Goal: Task Accomplishment & Management: Manage account settings

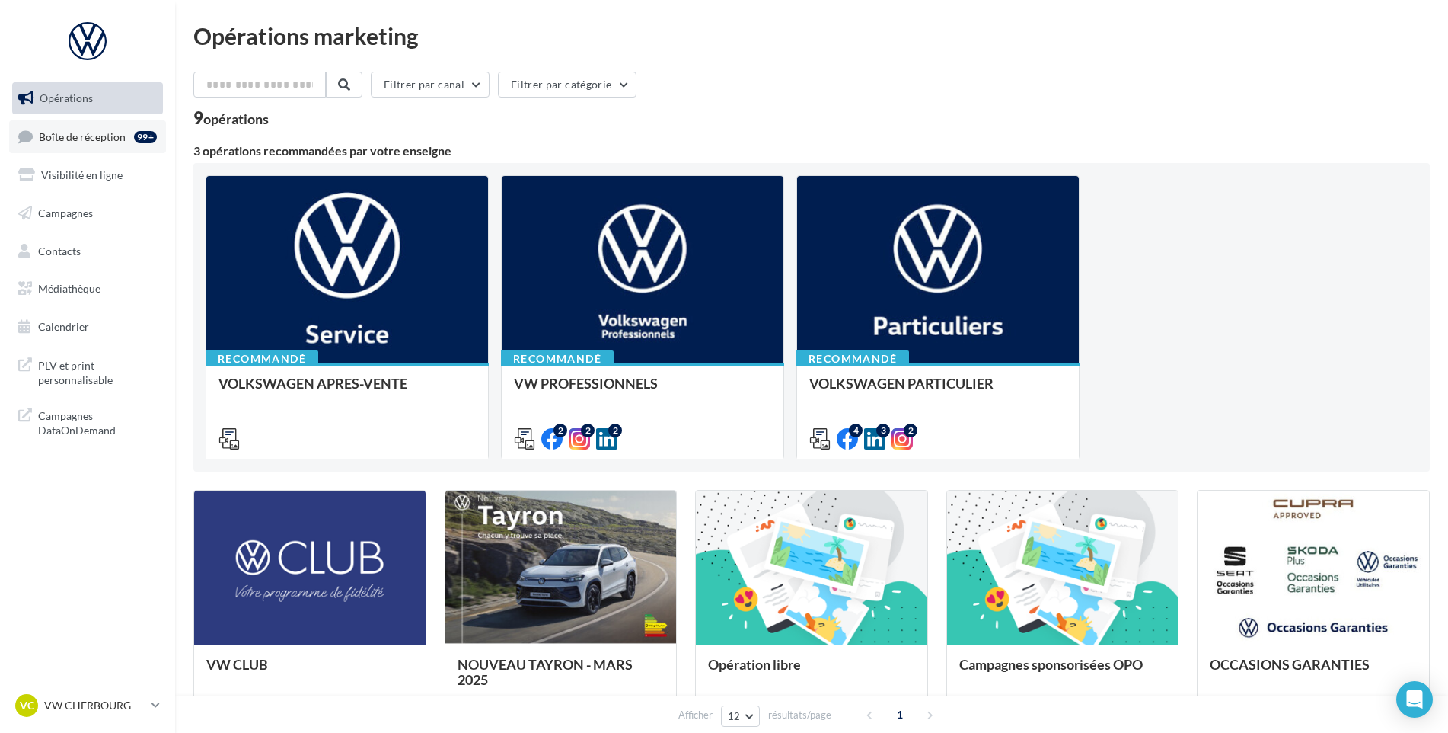
click at [44, 128] on link "Boîte de réception 99+" at bounding box center [87, 136] width 157 height 33
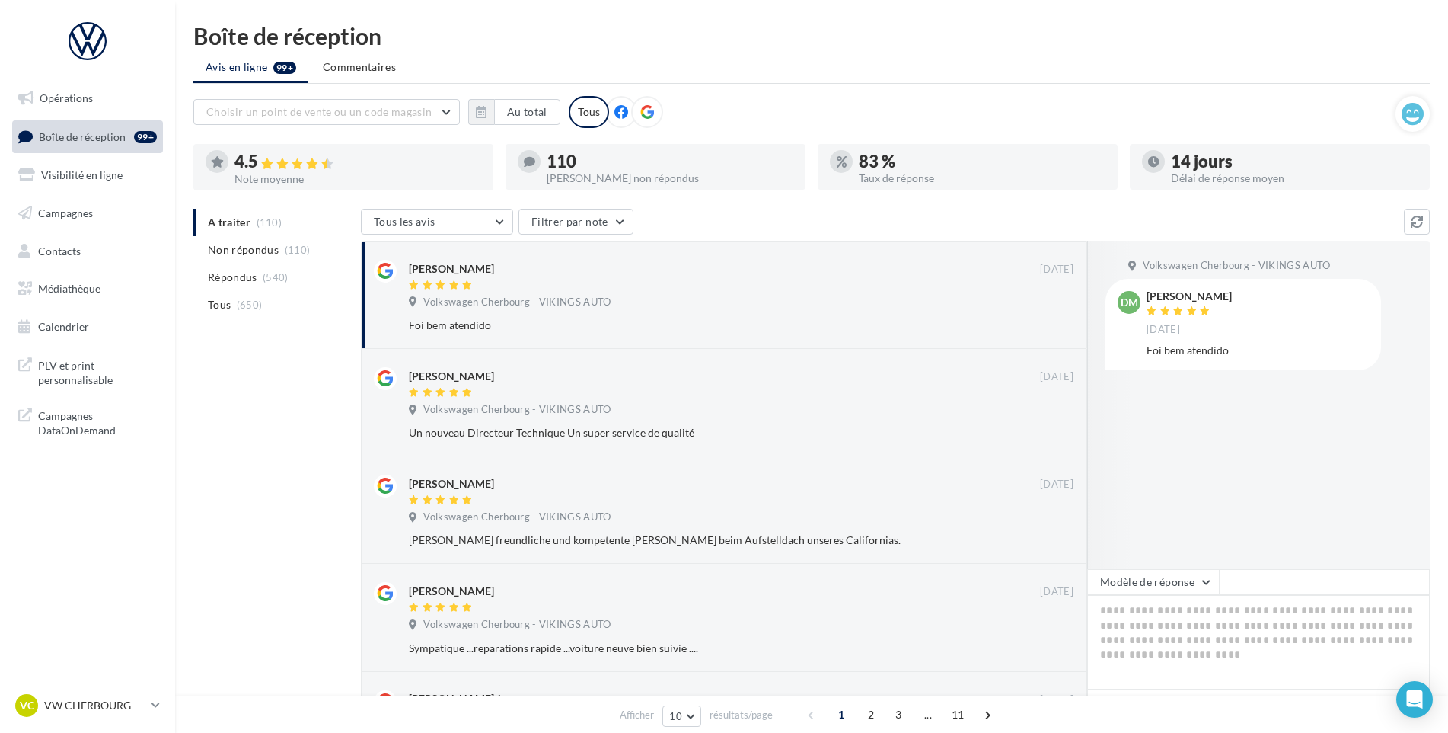
click at [189, 666] on div "Boîte de réception Avis en ligne 99+ Commentaires Choisir un point de vente ou …" at bounding box center [811, 627] width 1273 height 1206
click at [122, 701] on p "VW CHERBOURG" at bounding box center [94, 705] width 101 height 15
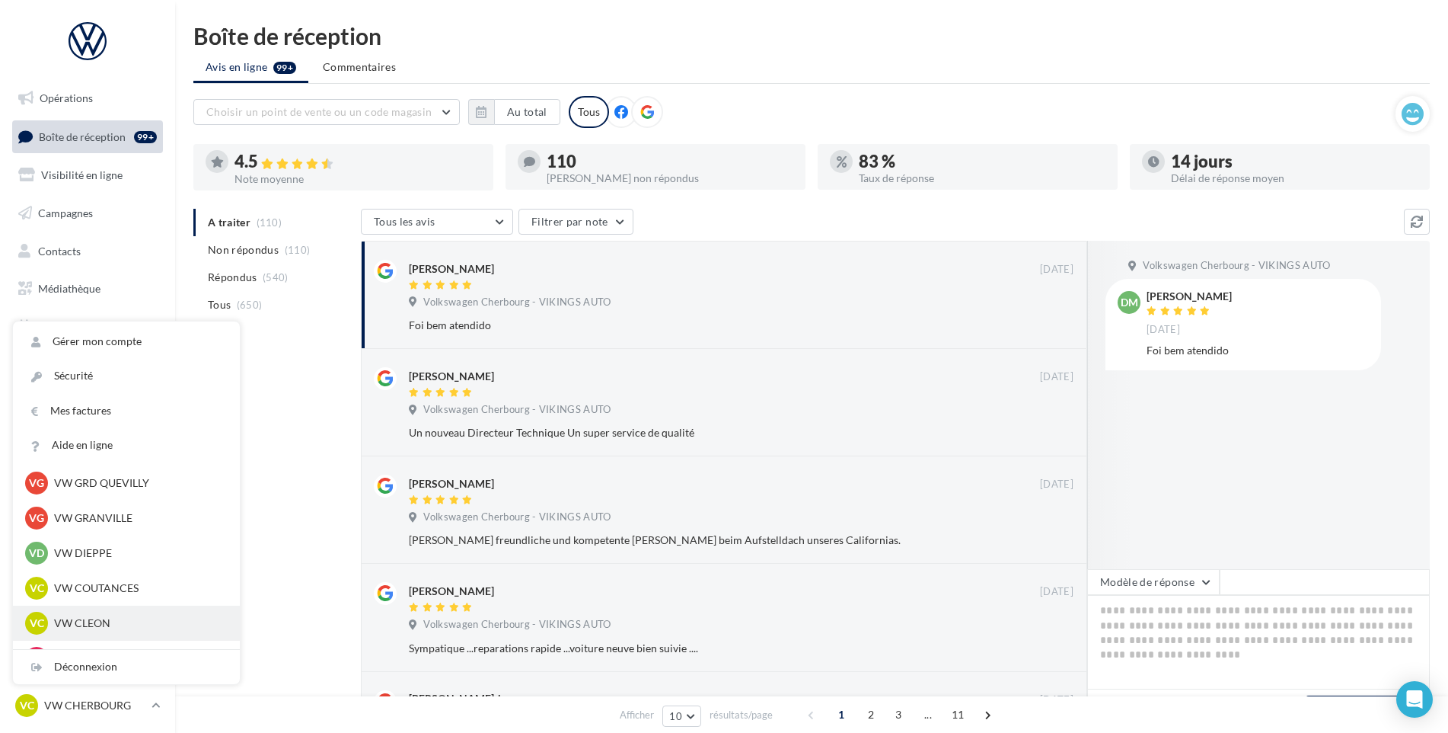
scroll to position [457, 0]
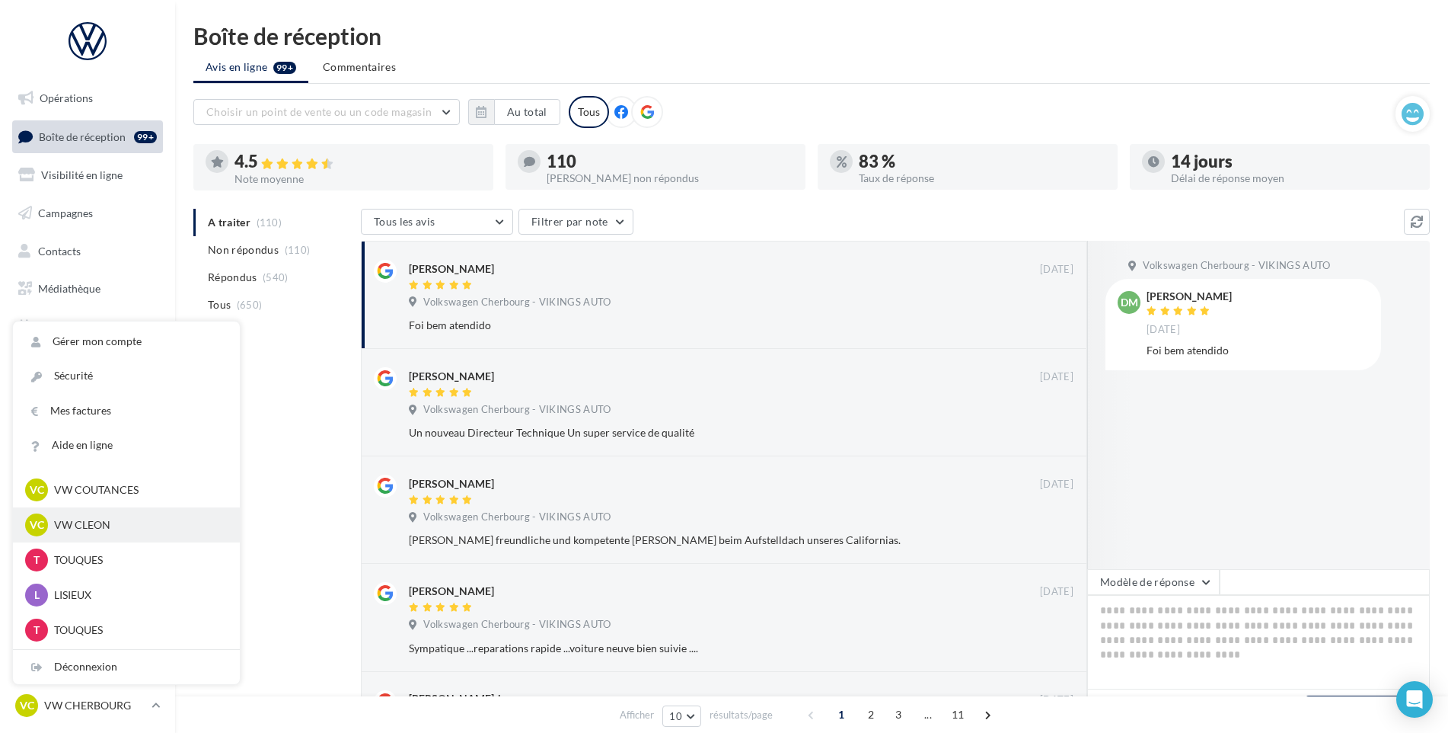
click at [102, 536] on div "VC VW CLEON vw-cle-vau" at bounding box center [126, 524] width 227 height 35
click at [278, 350] on div "A traiter (110) Non répondus (110) Répondus (540) Tous (650) Tous les avis Tous…" at bounding box center [811, 719] width 1237 height 1021
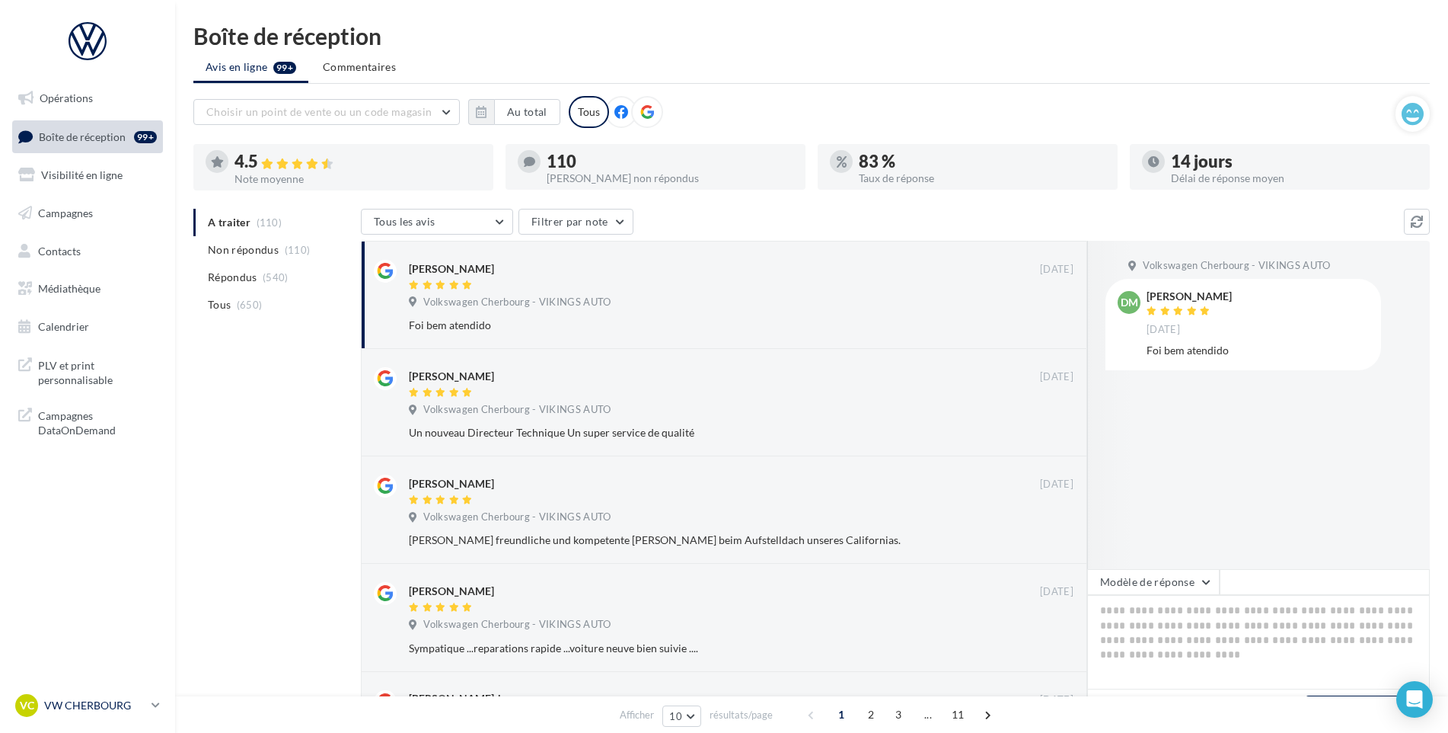
click at [98, 696] on div "VC VW CHERBOURG vw-tour-vau" at bounding box center [80, 705] width 130 height 23
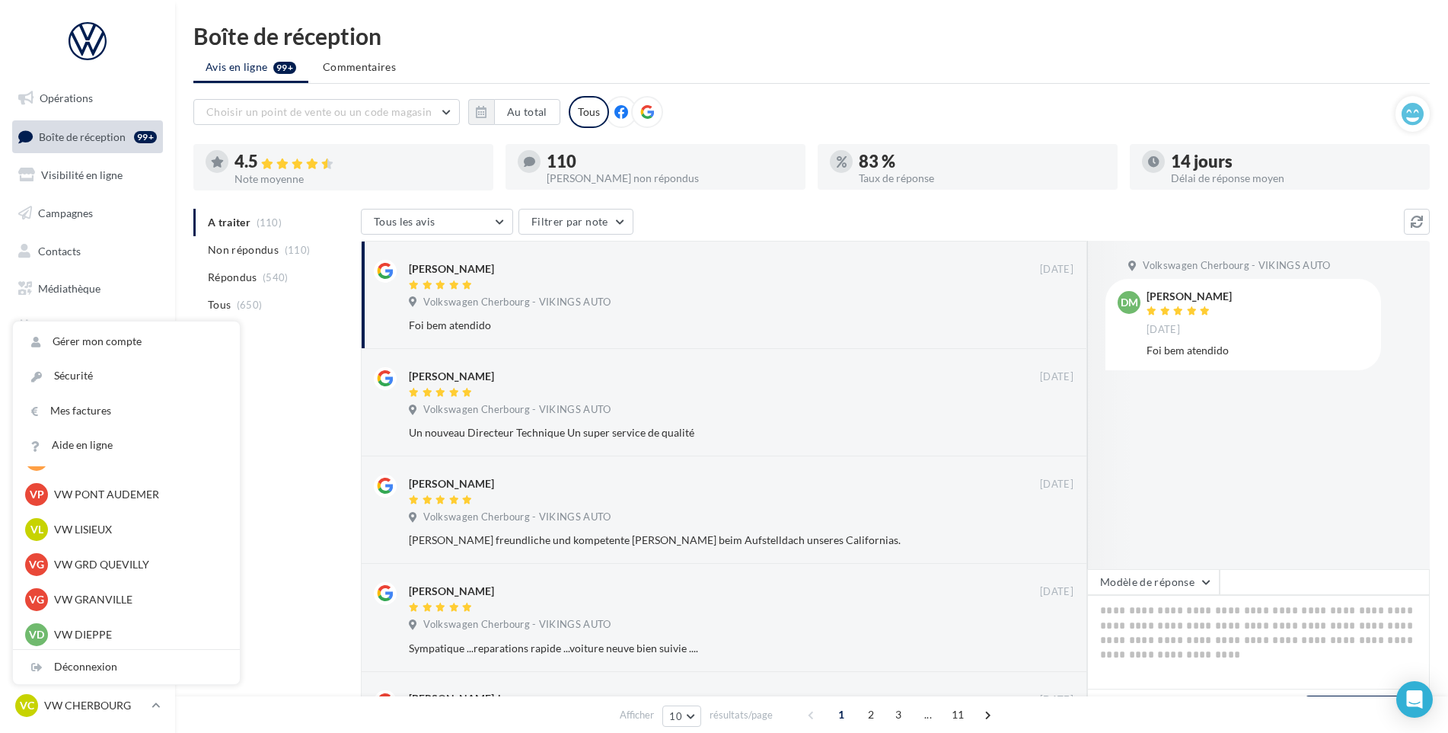
scroll to position [262, 0]
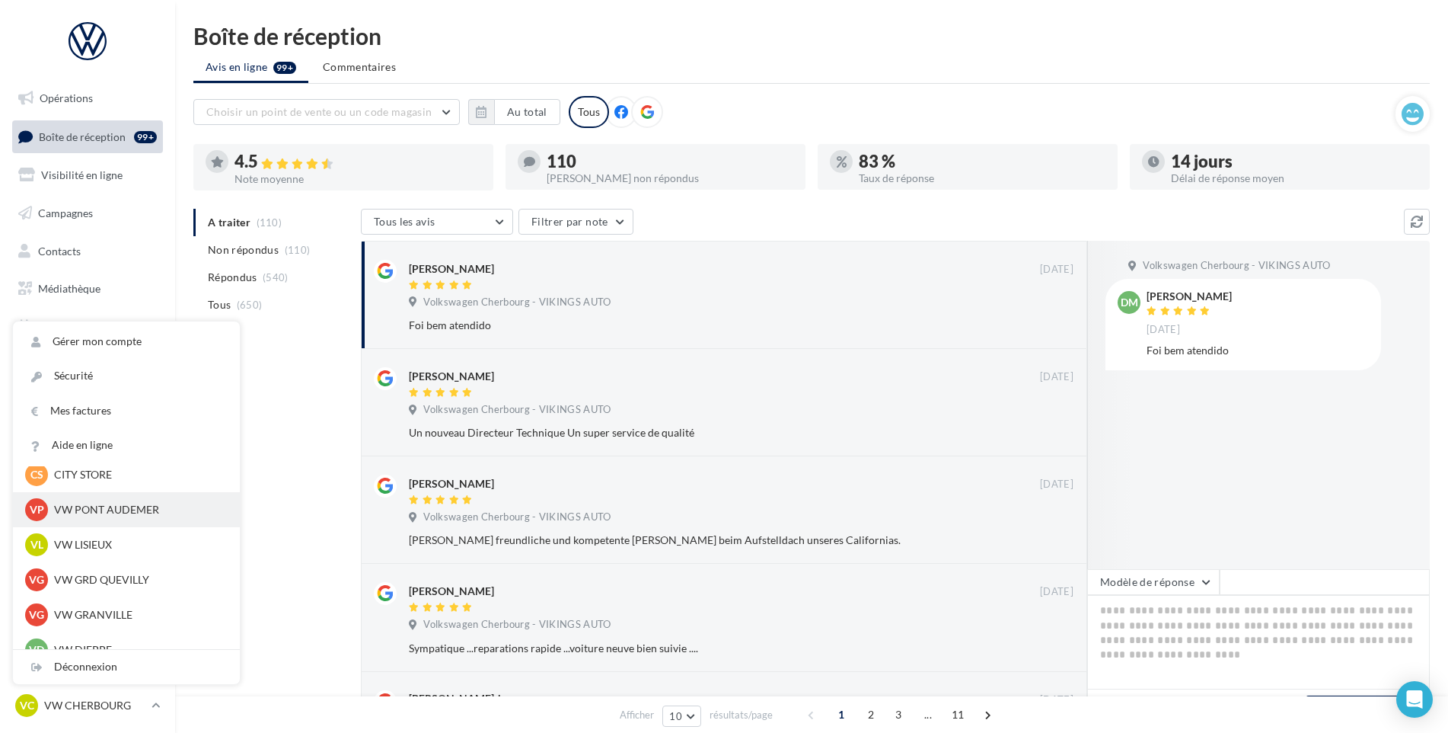
click at [102, 517] on p "VW PONT AUDEMER" at bounding box center [138, 509] width 168 height 15
